Goal: Information Seeking & Learning: Learn about a topic

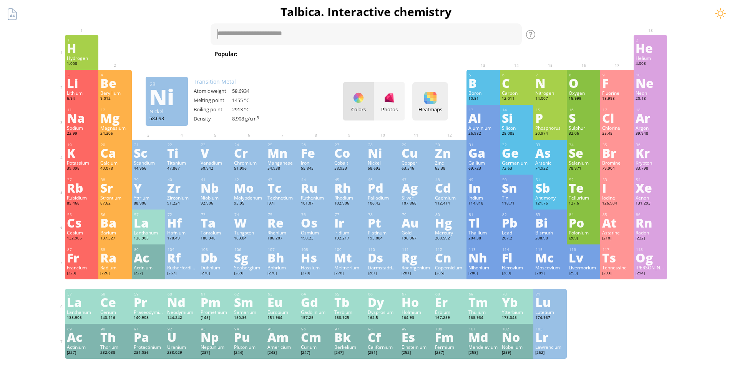
click at [437, 110] on div "Heatmaps" at bounding box center [430, 109] width 32 height 7
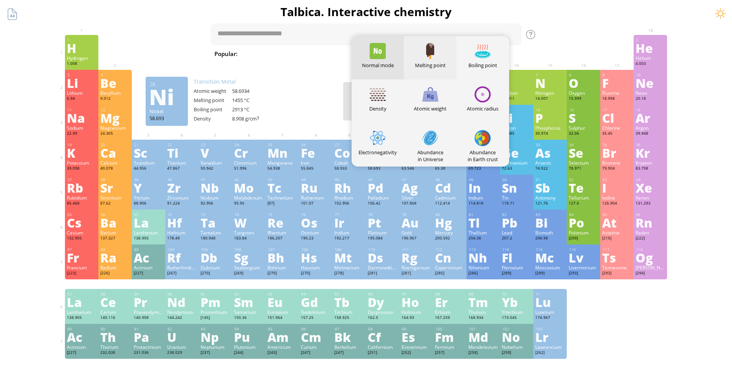
click at [437, 61] on div "Melting point" at bounding box center [430, 57] width 53 height 43
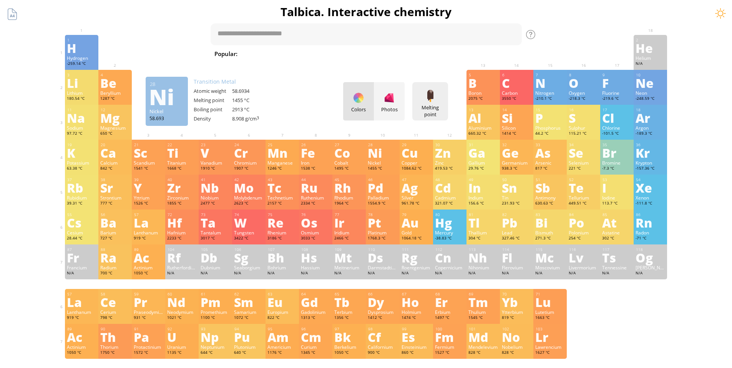
click at [434, 97] on div at bounding box center [430, 96] width 12 height 12
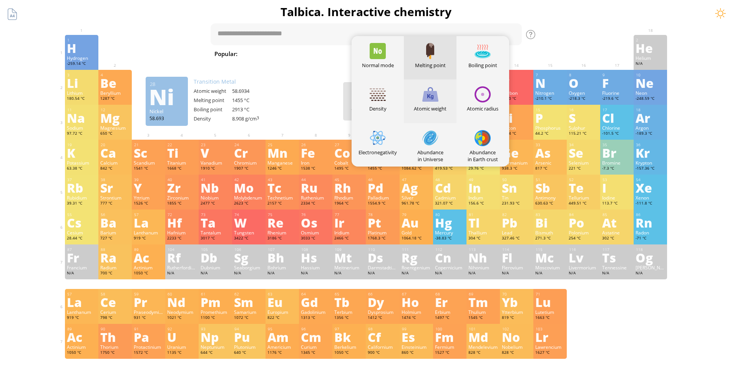
click at [435, 114] on div "Atomic weight" at bounding box center [430, 101] width 53 height 43
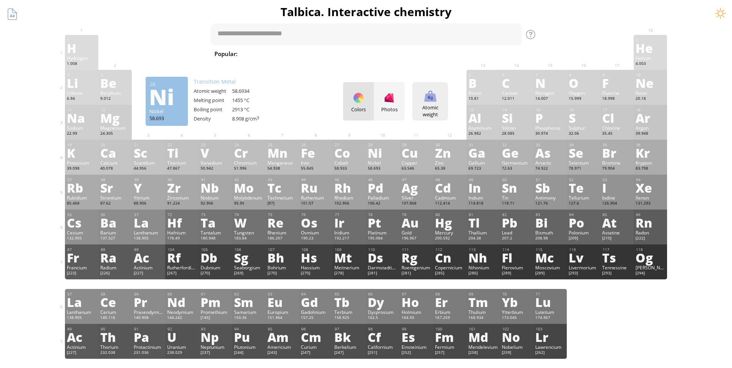
click at [432, 108] on div "Atomic weight" at bounding box center [430, 111] width 32 height 14
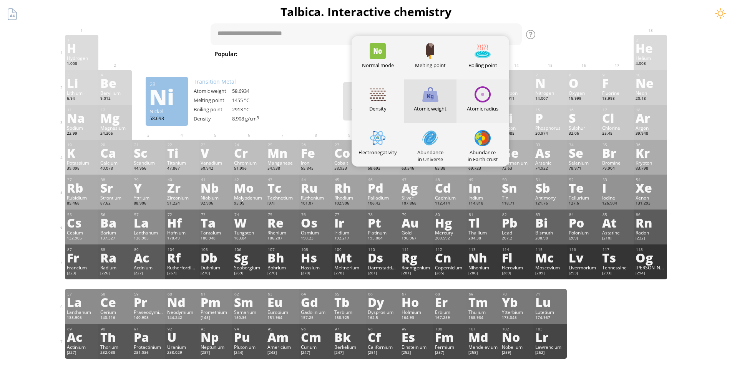
click at [490, 105] on div "Atomic radius" at bounding box center [482, 101] width 53 height 43
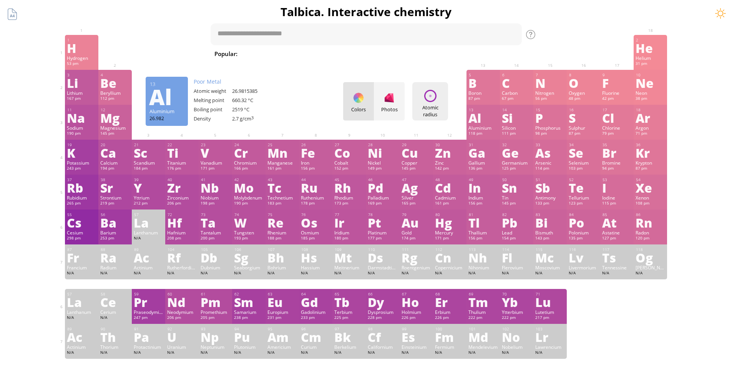
click at [430, 103] on div "Atomic radius Heatmaps Normal mode Melting point Boiling point Density Atomic w…" at bounding box center [430, 101] width 36 height 38
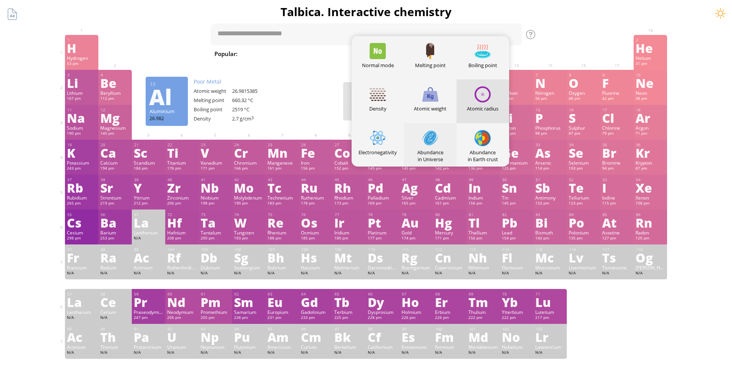
click at [437, 148] on div "Abundance in Universe" at bounding box center [430, 144] width 53 height 43
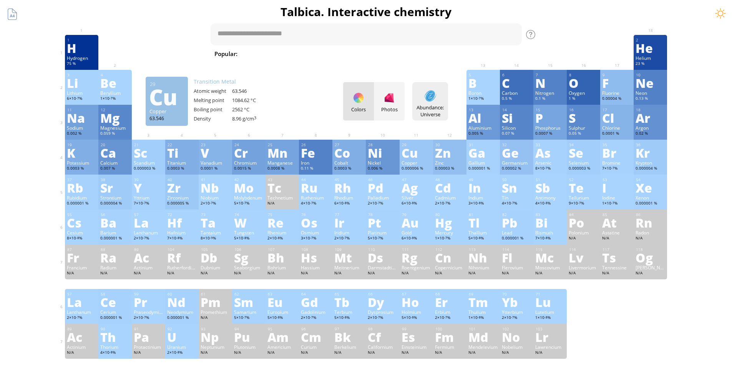
click at [430, 106] on div "Abundance: Universe" at bounding box center [430, 111] width 32 height 14
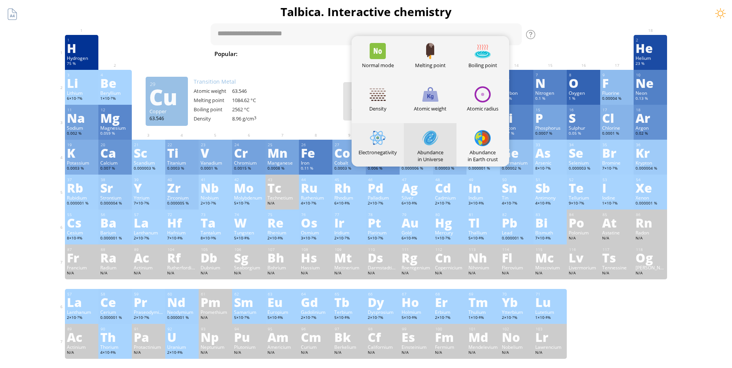
click at [384, 155] on div "Electronegativity" at bounding box center [378, 152] width 53 height 7
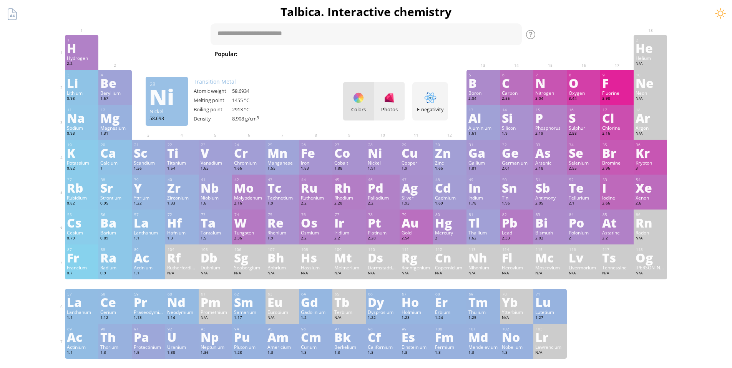
click at [399, 109] on div "Photos" at bounding box center [389, 109] width 31 height 7
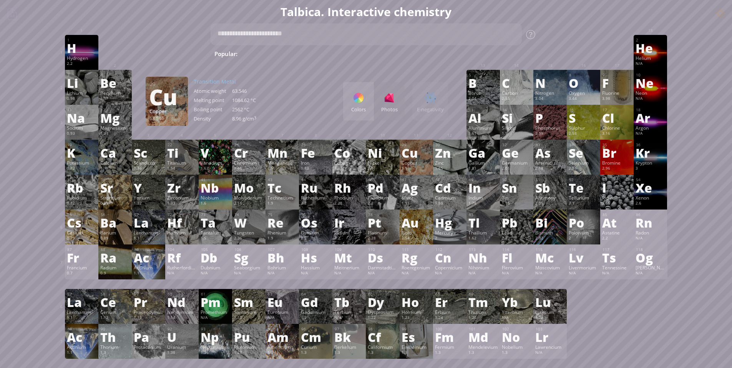
click at [364, 105] on div "Colors" at bounding box center [358, 101] width 31 height 38
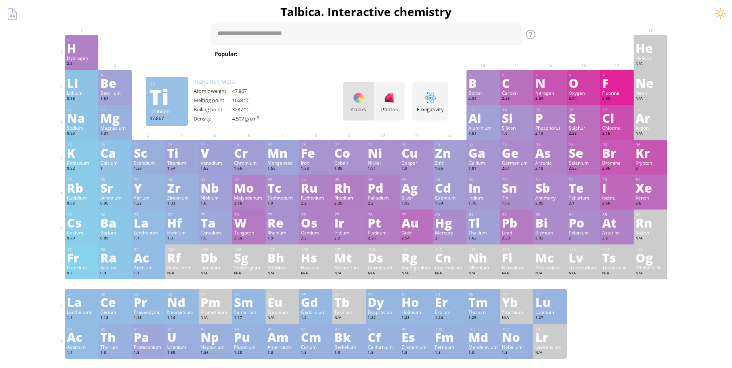
click at [401, 54] on span "H 2 SO 4 + NaOH" at bounding box center [425, 53] width 48 height 9
type textarea "**********"
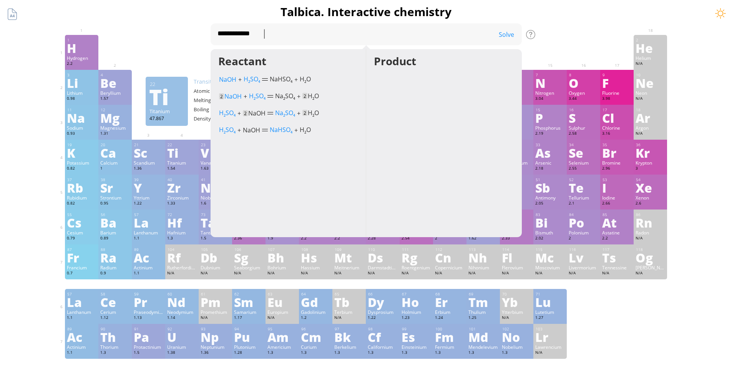
click at [506, 33] on div "Solve" at bounding box center [502, 34] width 38 height 8
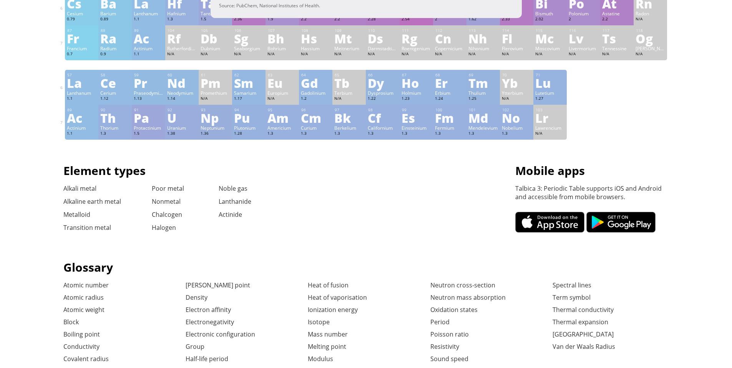
scroll to position [292, 0]
